Goal: Task Accomplishment & Management: Complete application form

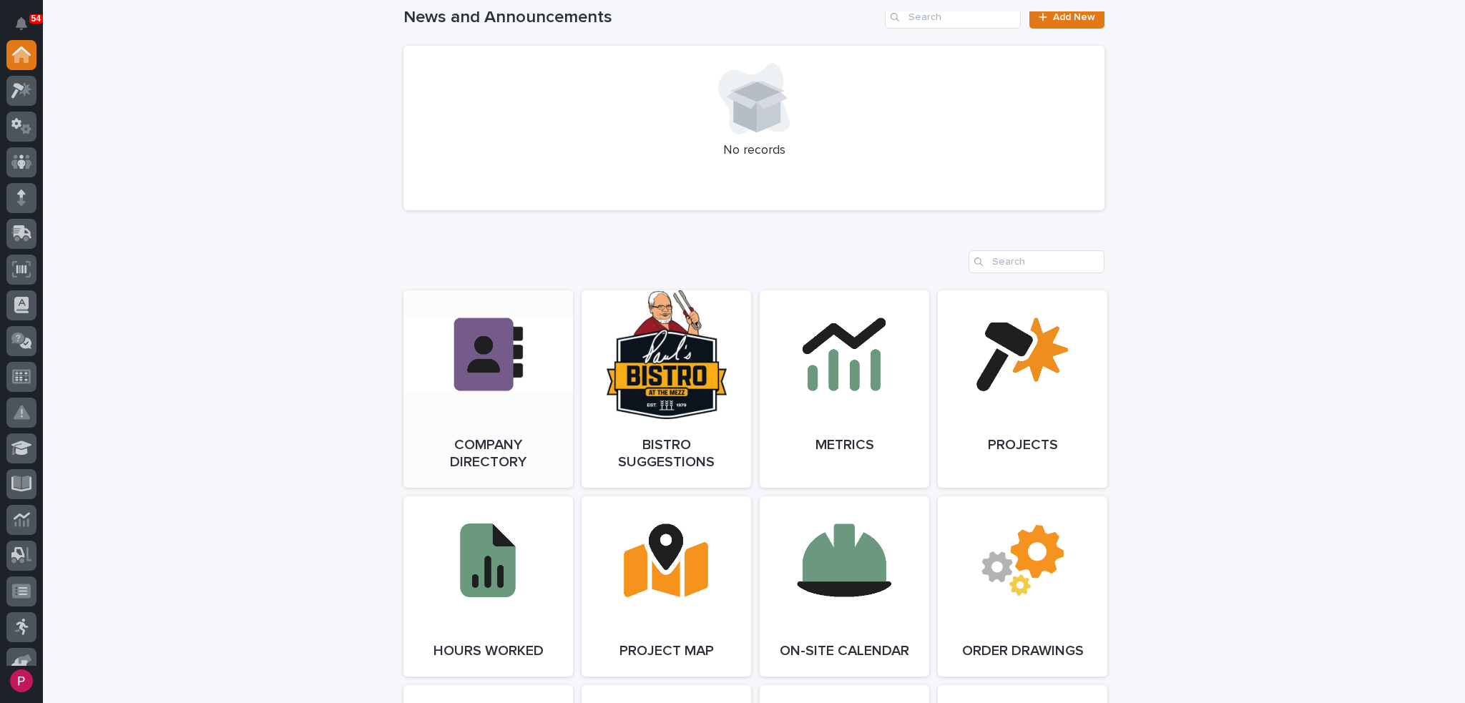
scroll to position [1001, 0]
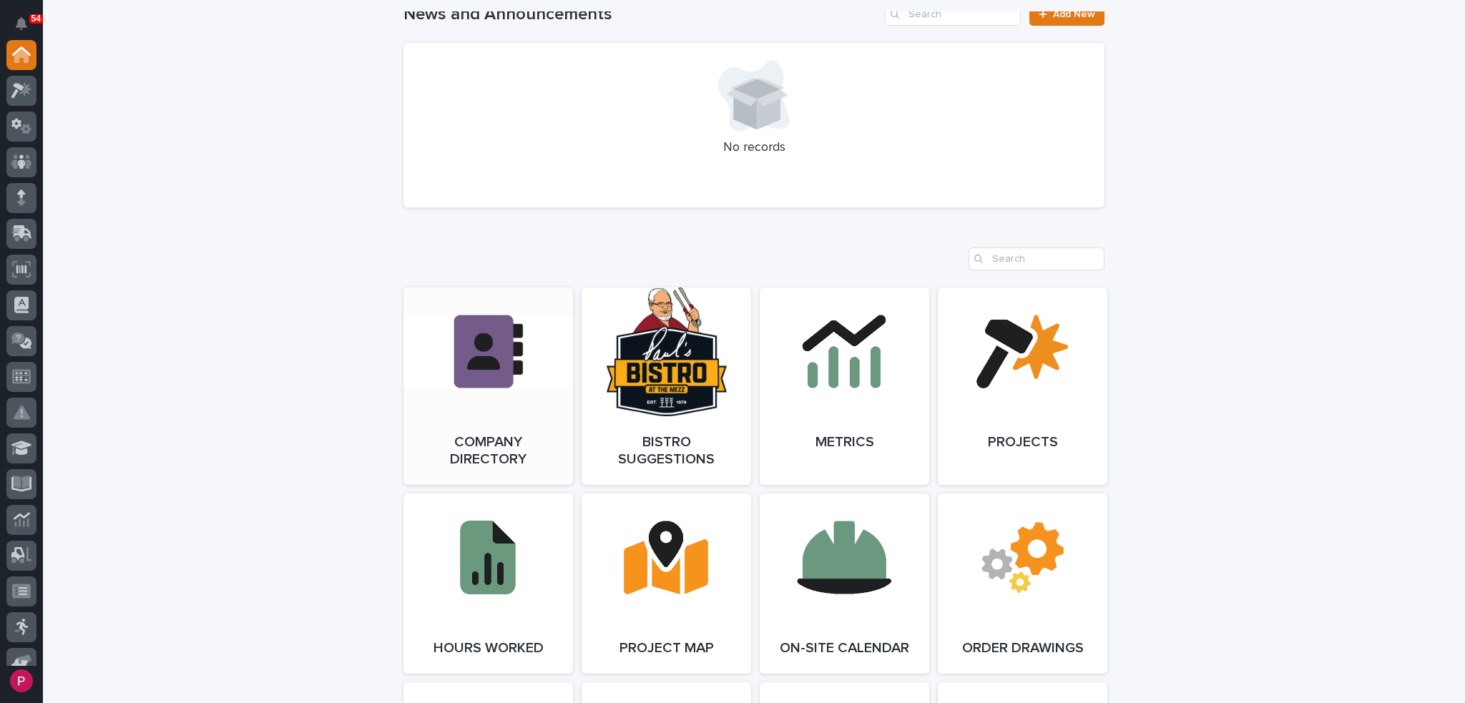
click at [469, 391] on link "Open Link" at bounding box center [487, 386] width 169 height 197
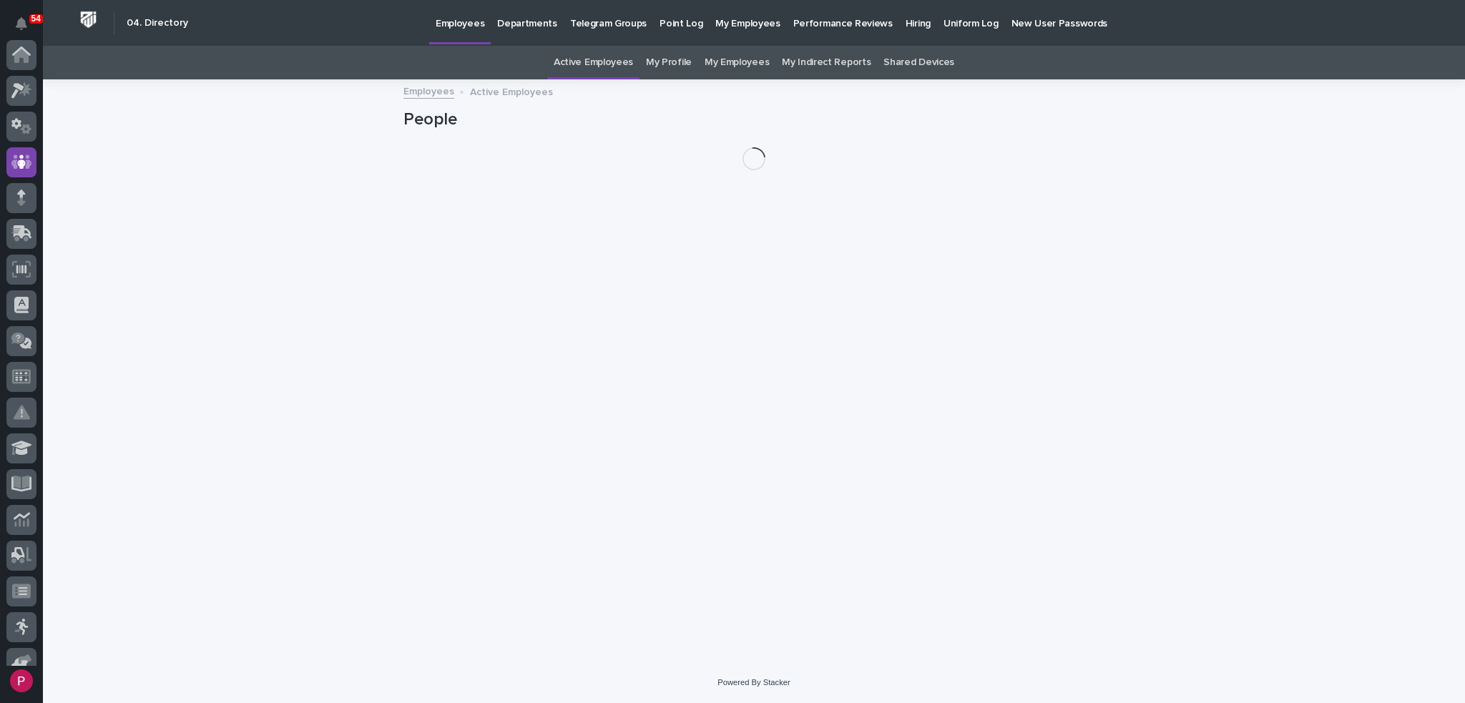
scroll to position [107, 0]
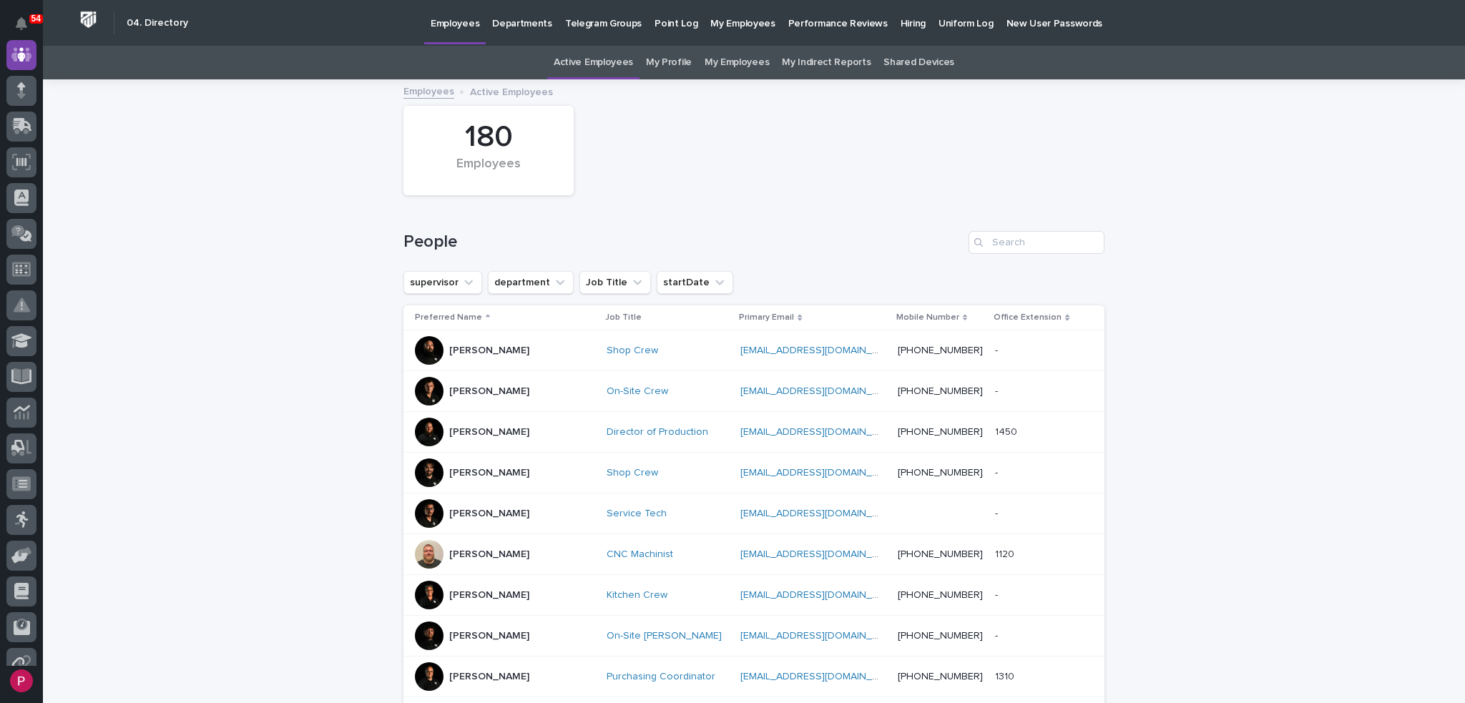
click at [900, 22] on p "Hiring" at bounding box center [912, 15] width 25 height 30
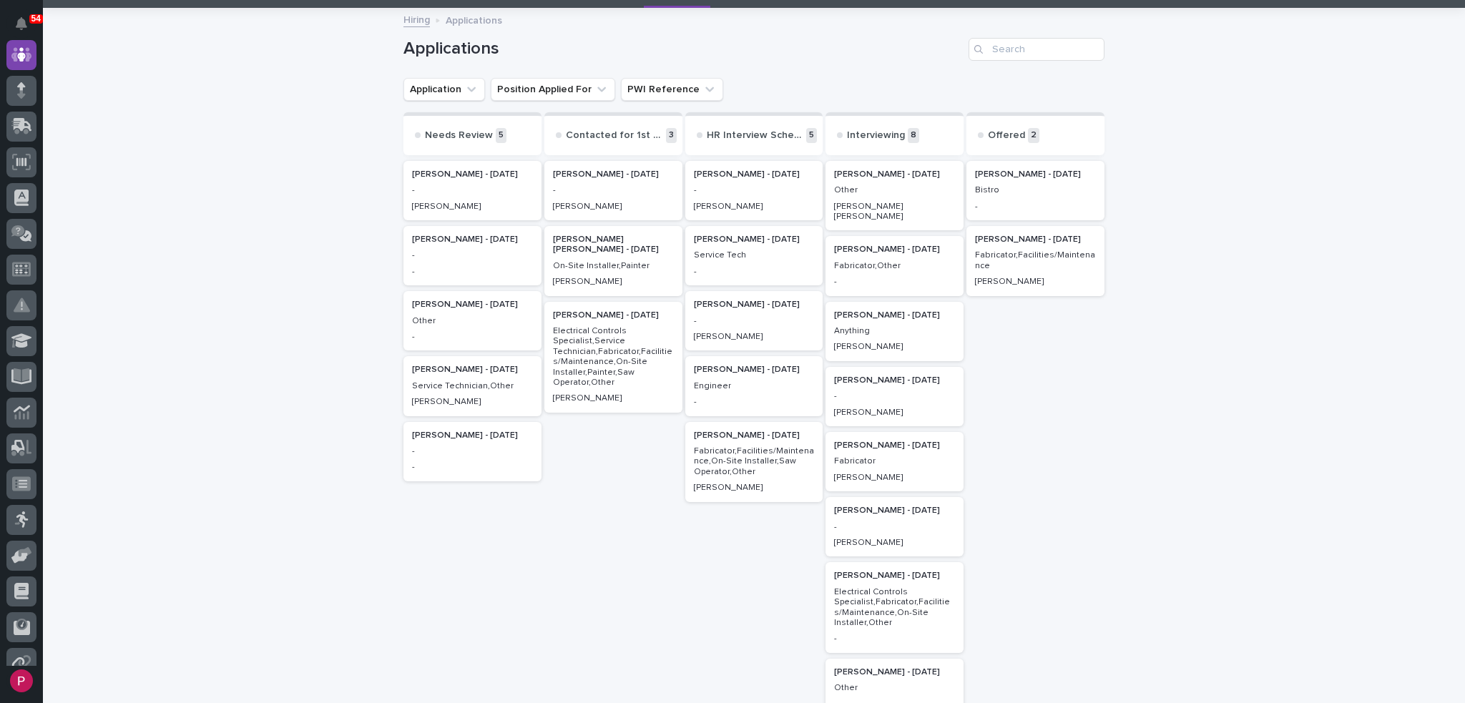
scroll to position [143, 0]
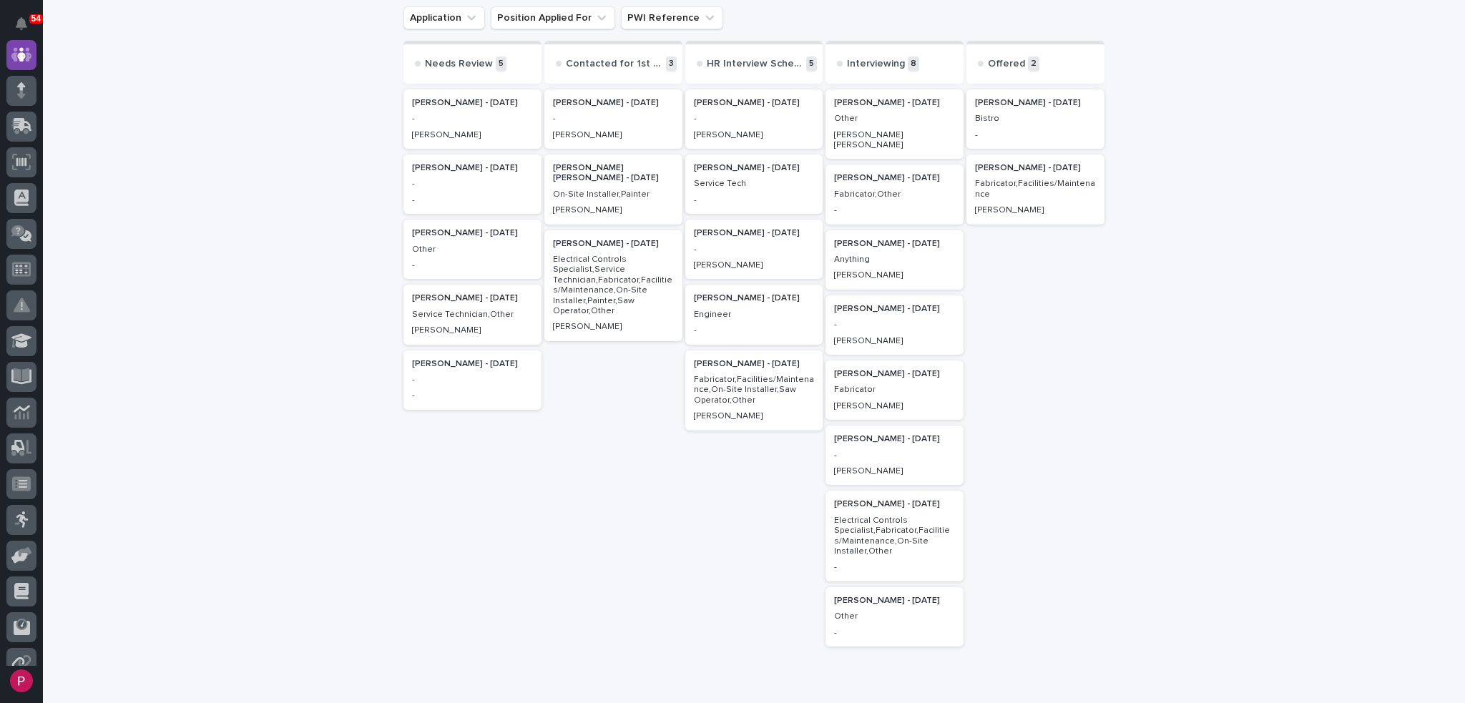
click at [758, 187] on p "Service Tech" at bounding box center [754, 184] width 121 height 10
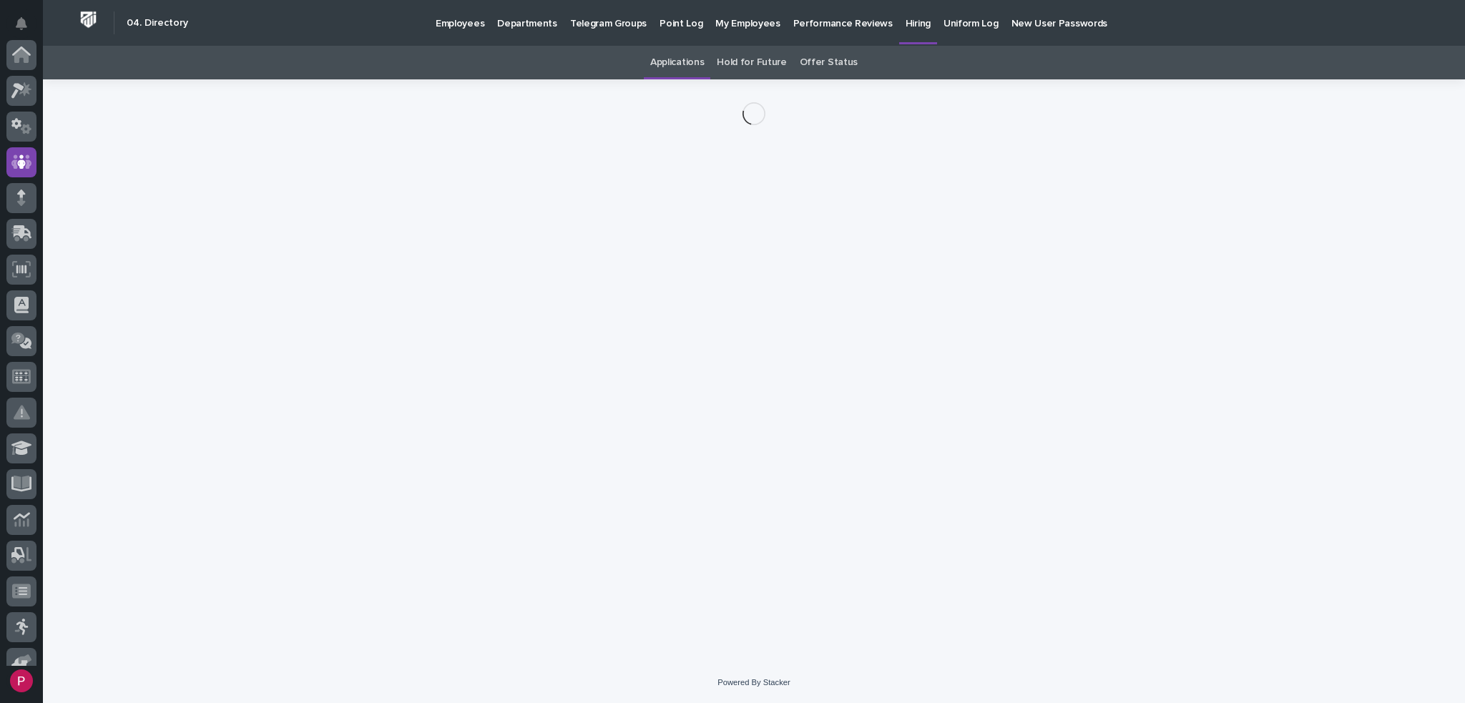
scroll to position [107, 0]
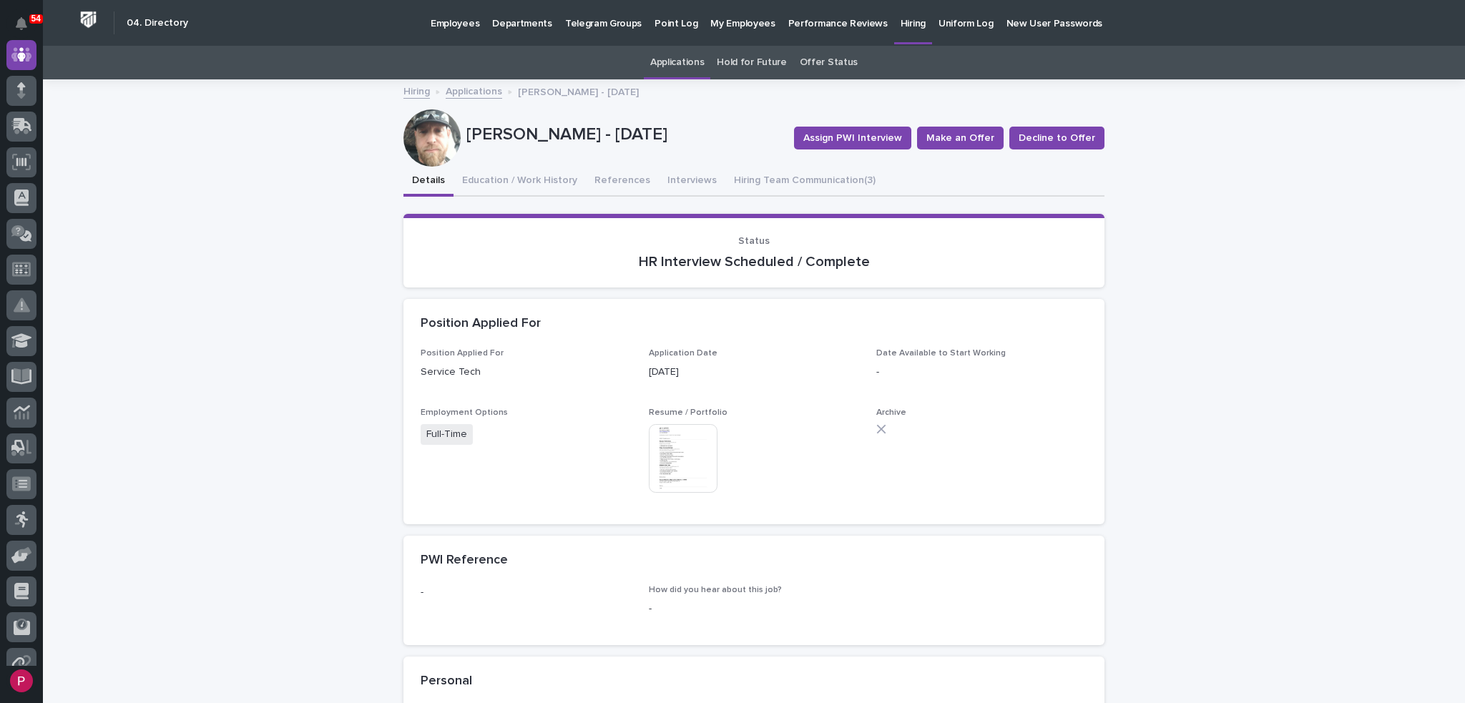
click at [679, 453] on img at bounding box center [683, 458] width 69 height 69
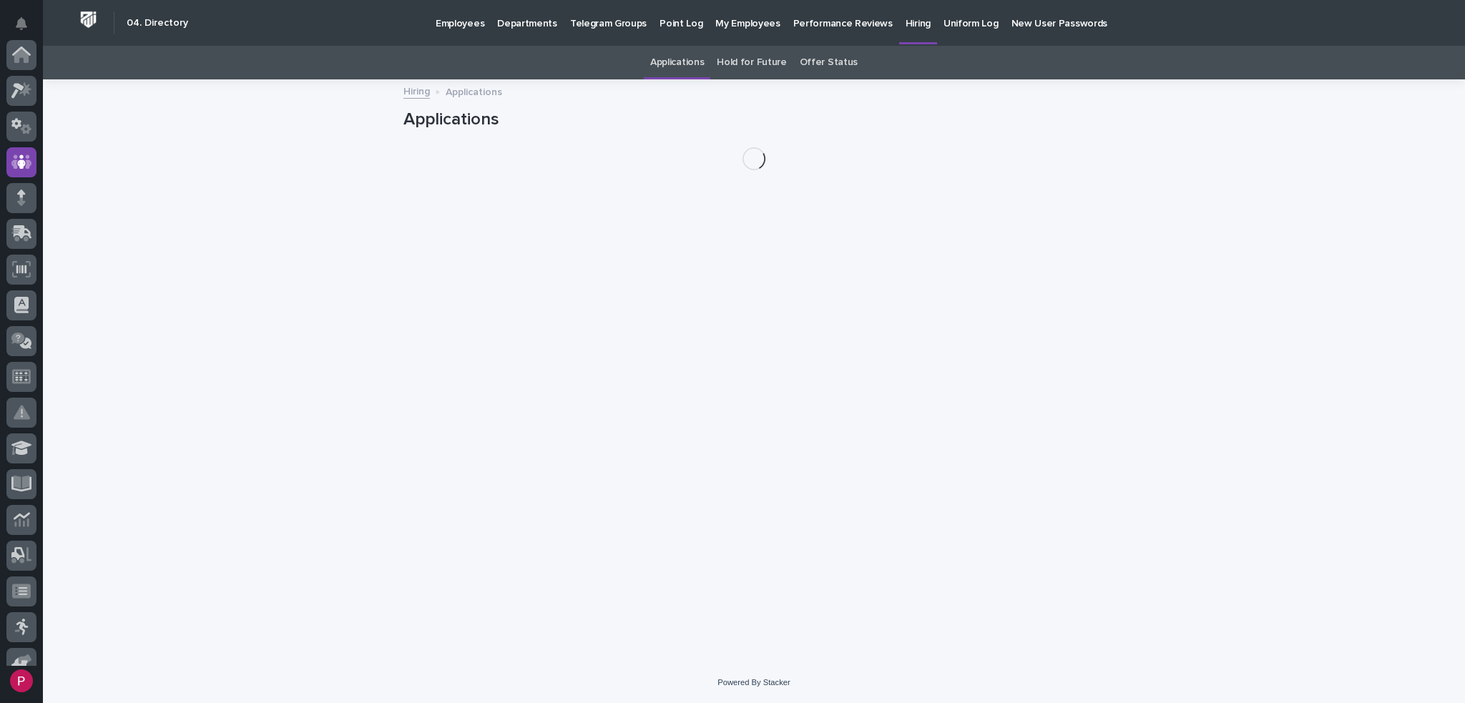
scroll to position [107, 0]
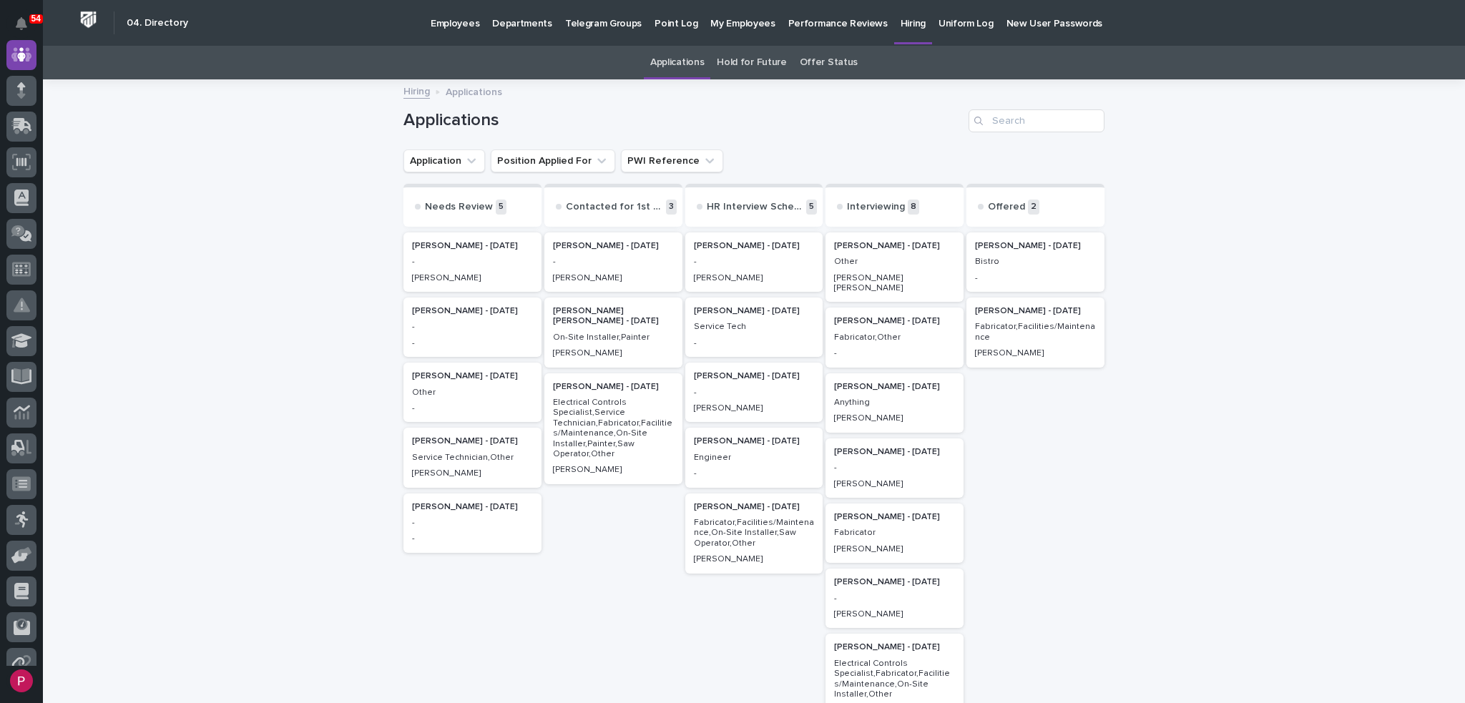
click at [728, 329] on p "Service Tech" at bounding box center [754, 327] width 121 height 10
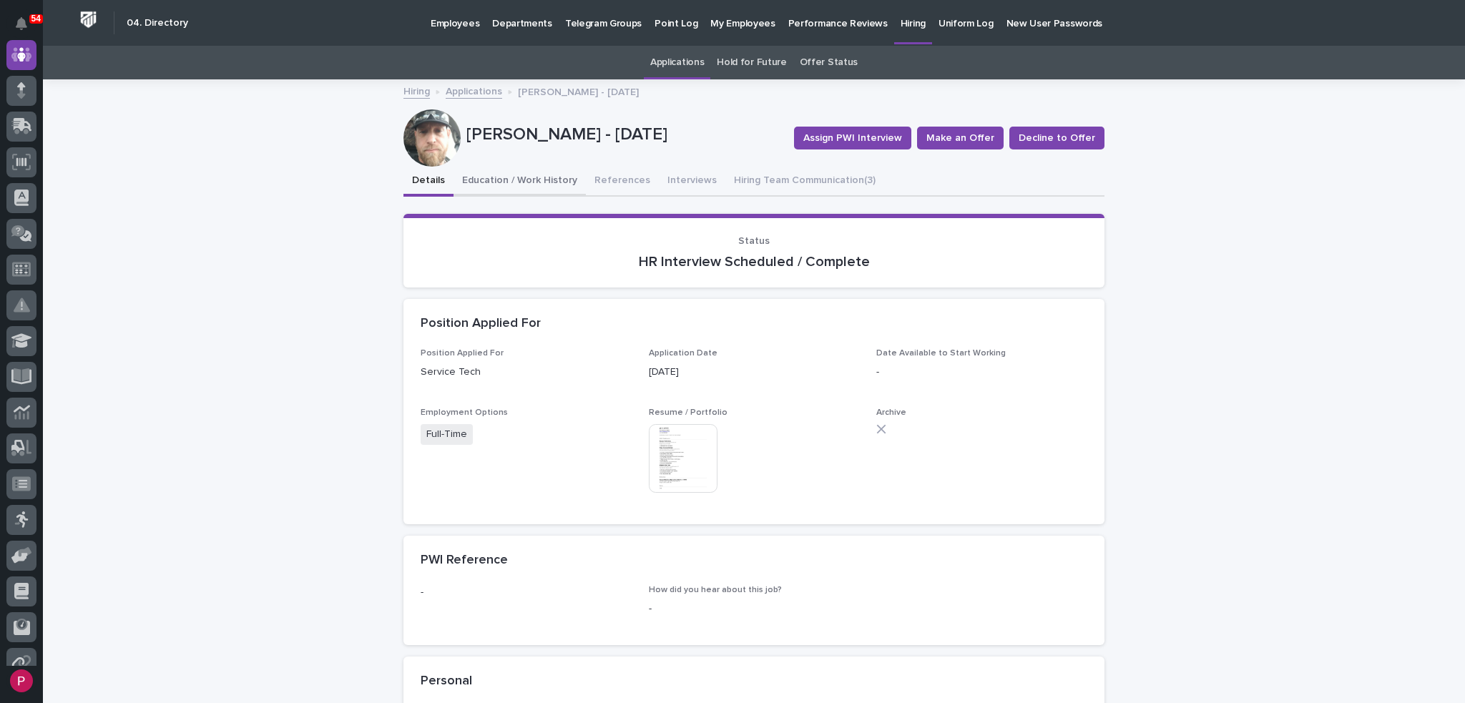
click at [514, 180] on button "Education / Work History" at bounding box center [519, 182] width 132 height 30
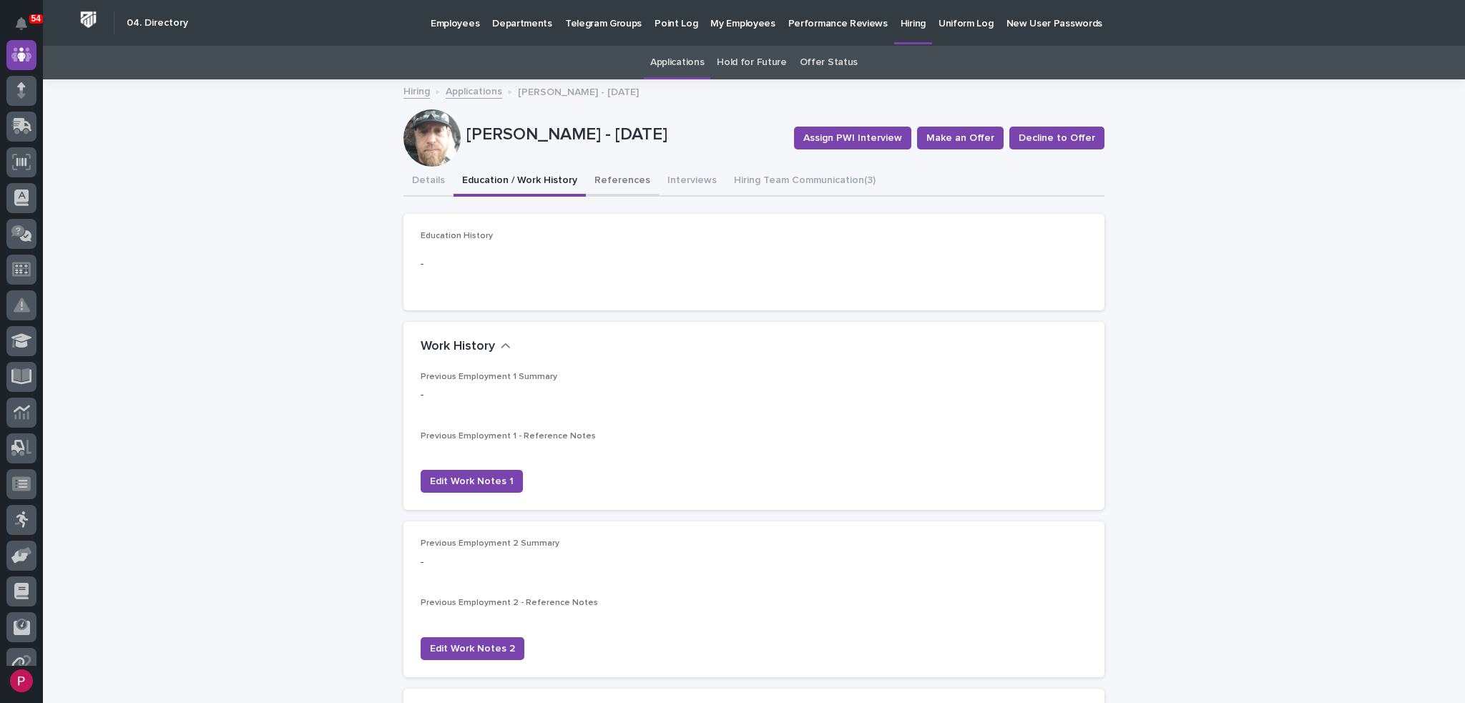
click at [604, 182] on button "References" at bounding box center [622, 182] width 73 height 30
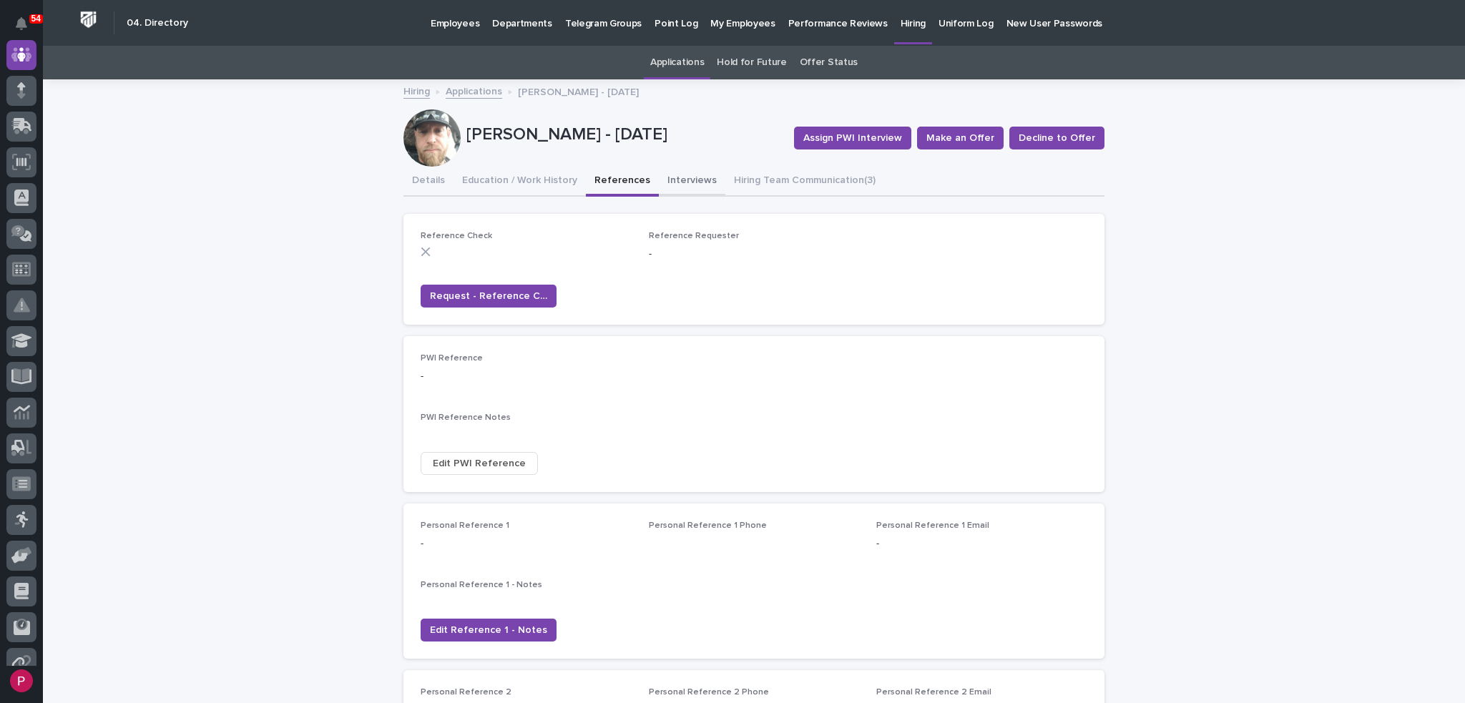
click at [678, 185] on button "Interviews" at bounding box center [692, 182] width 67 height 30
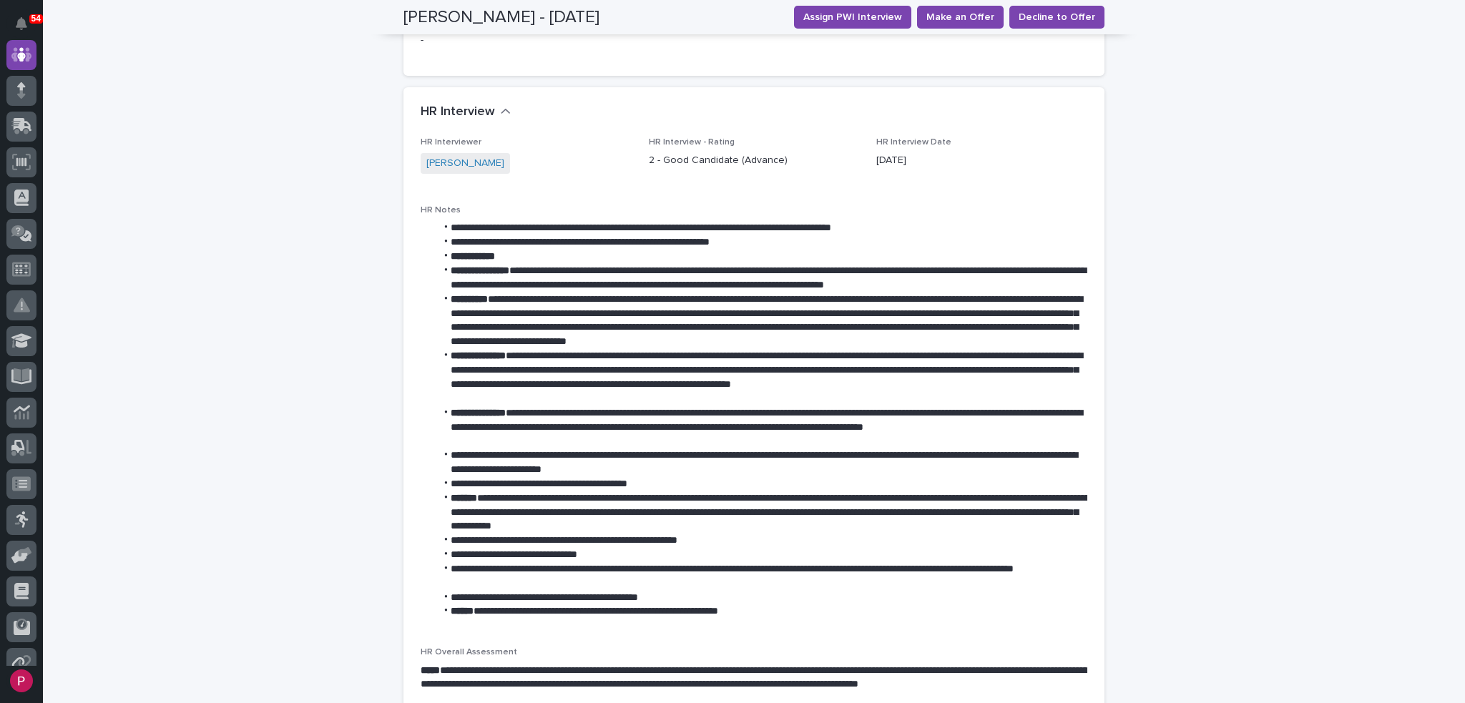
scroll to position [858, 0]
